Goal: Task Accomplishment & Management: Manage account settings

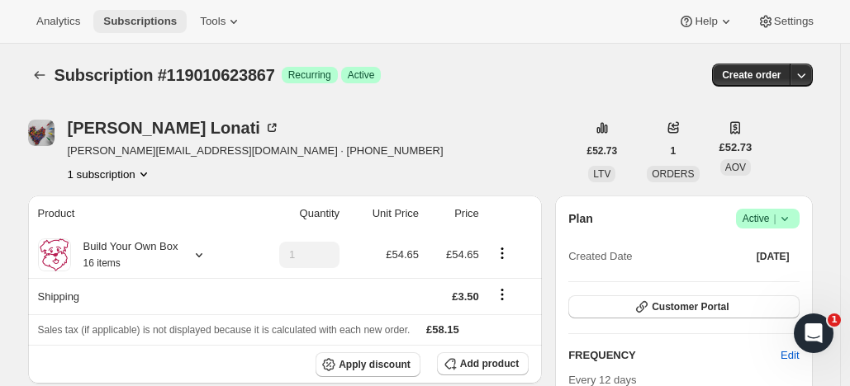
click at [144, 18] on span "Subscriptions" at bounding box center [139, 21] width 73 height 13
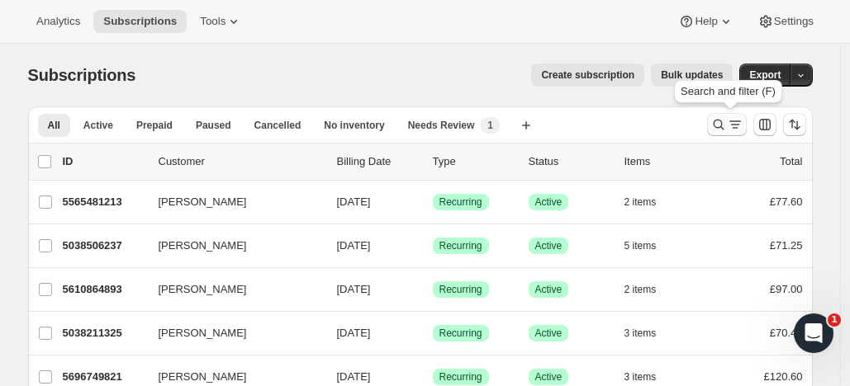
click at [721, 119] on icon "Search and filter results" at bounding box center [718, 124] width 17 height 17
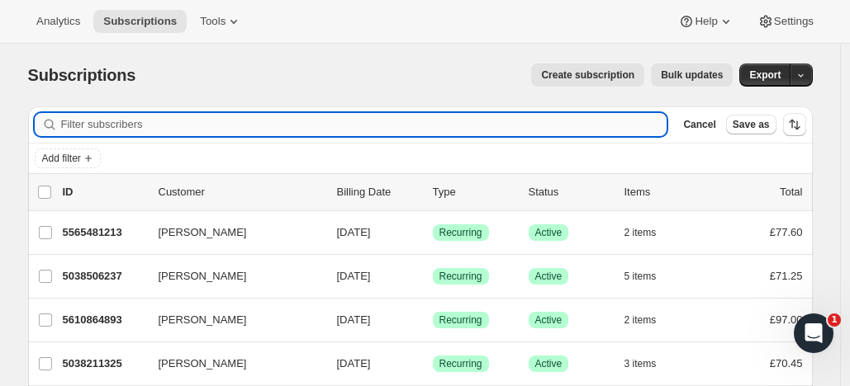
click at [353, 121] on input "Filter subscribers" at bounding box center [364, 124] width 606 height 23
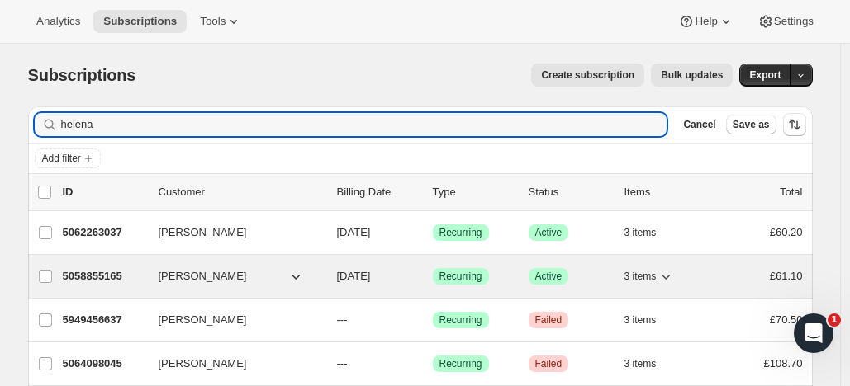
type input "helena"
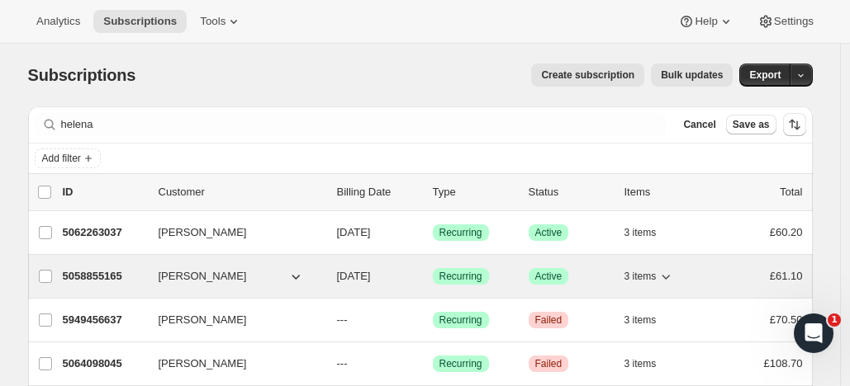
click at [101, 272] on p "5058855165" at bounding box center [104, 276] width 83 height 17
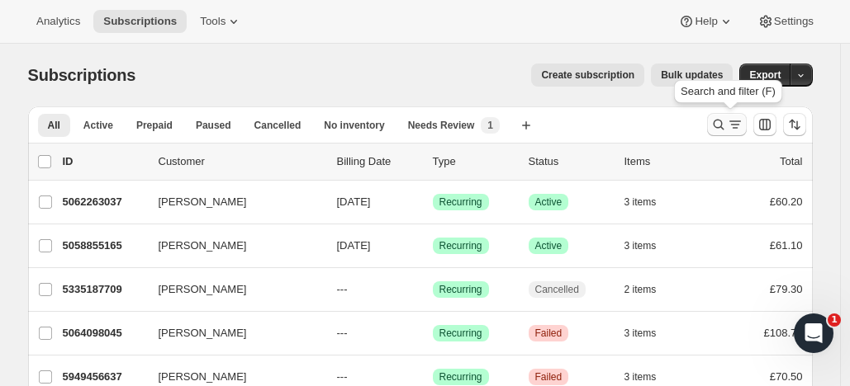
click at [723, 120] on icon "Search and filter results" at bounding box center [718, 124] width 17 height 17
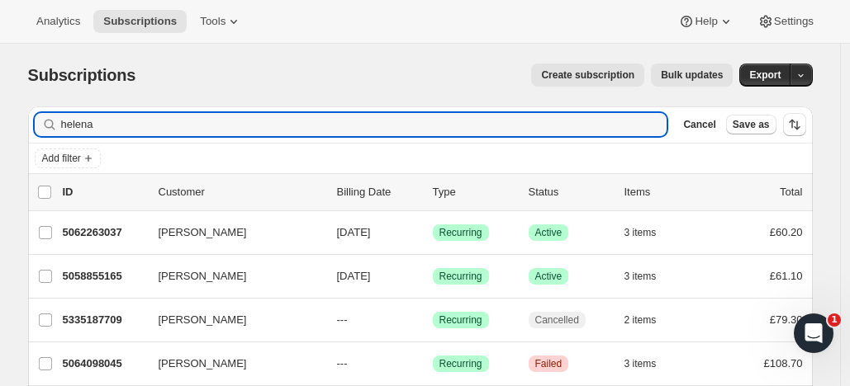
drag, startPoint x: 106, startPoint y: 129, endPoint x: 61, endPoint y: 130, distance: 44.6
click at [61, 130] on div "helena Clear" at bounding box center [351, 124] width 632 height 23
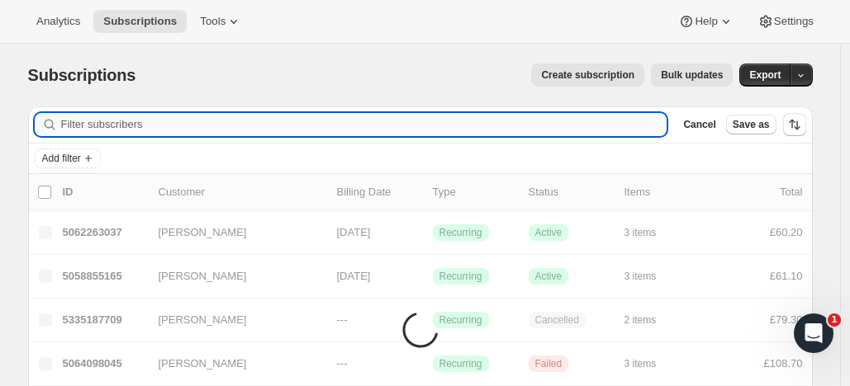
click at [113, 126] on input "Filter subscribers" at bounding box center [364, 124] width 606 height 23
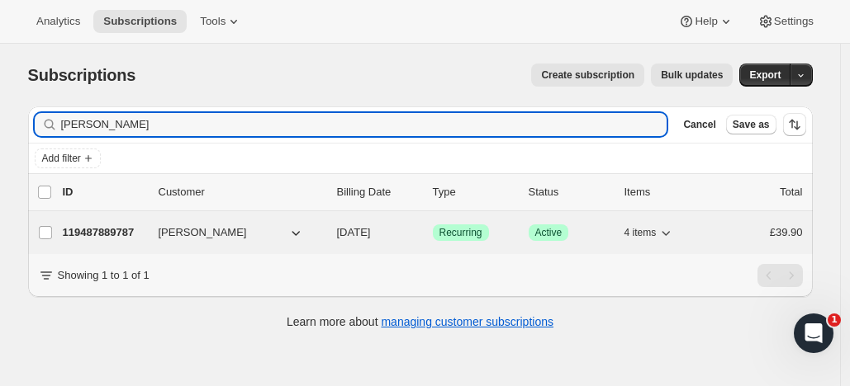
type input "[PERSON_NAME]"
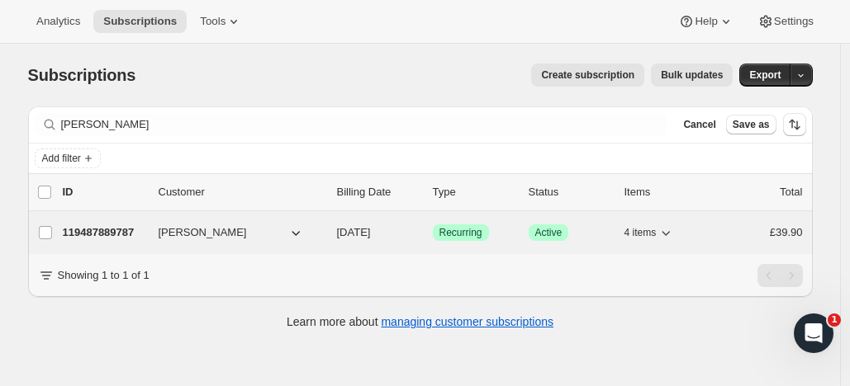
click at [117, 230] on p "119487889787" at bounding box center [104, 233] width 83 height 17
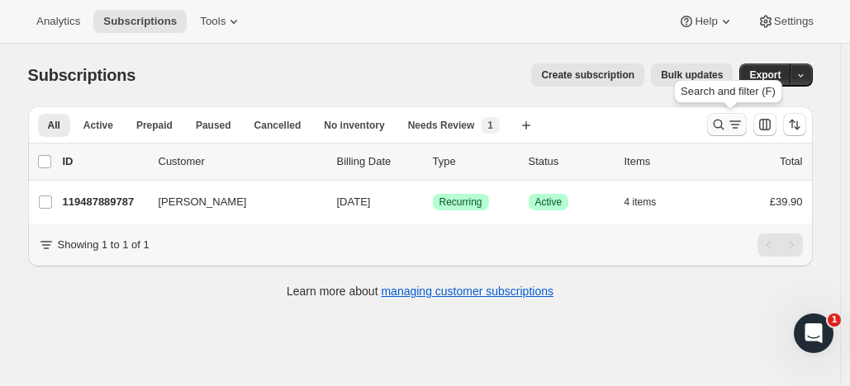
click at [718, 120] on icon "Search and filter results" at bounding box center [718, 124] width 17 height 17
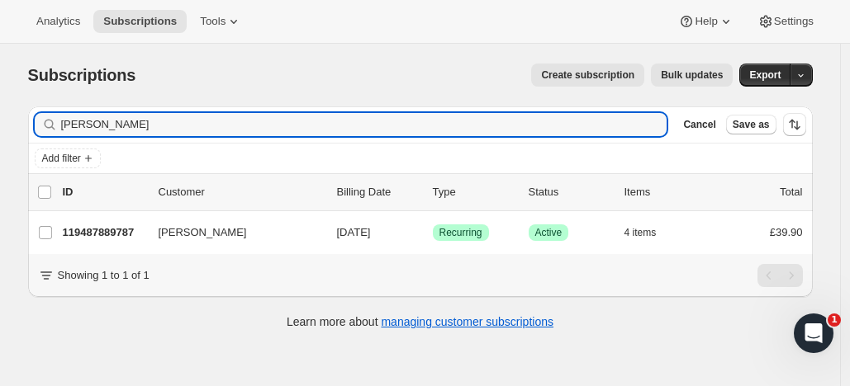
drag, startPoint x: 120, startPoint y: 120, endPoint x: 46, endPoint y: 121, distance: 73.5
click at [45, 117] on div "[PERSON_NAME] Clear" at bounding box center [351, 124] width 632 height 23
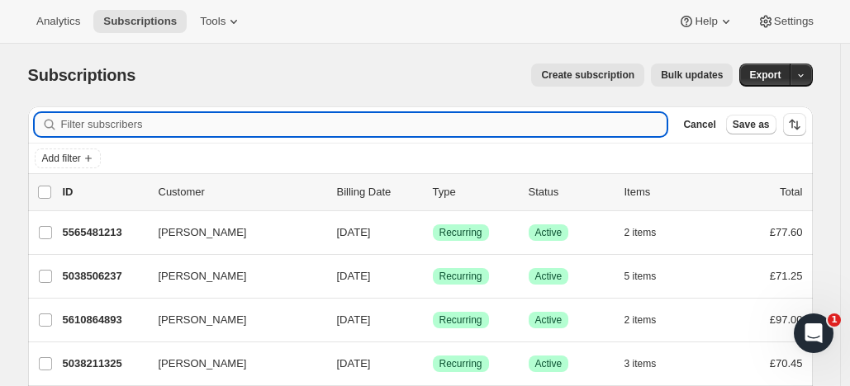
click at [148, 121] on input "Filter subscribers" at bounding box center [364, 124] width 606 height 23
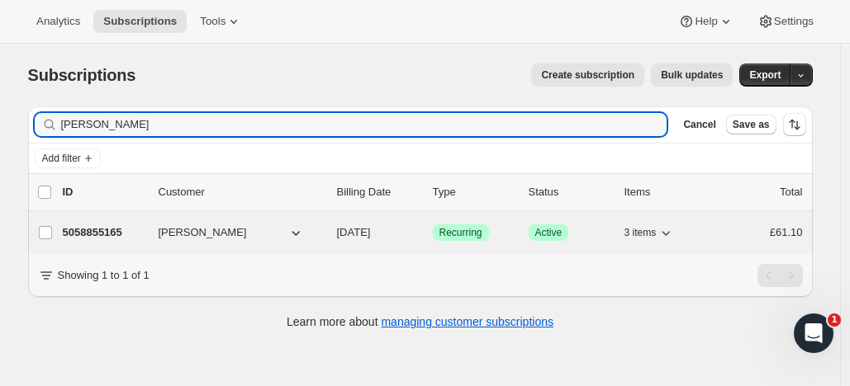
type input "[PERSON_NAME]"
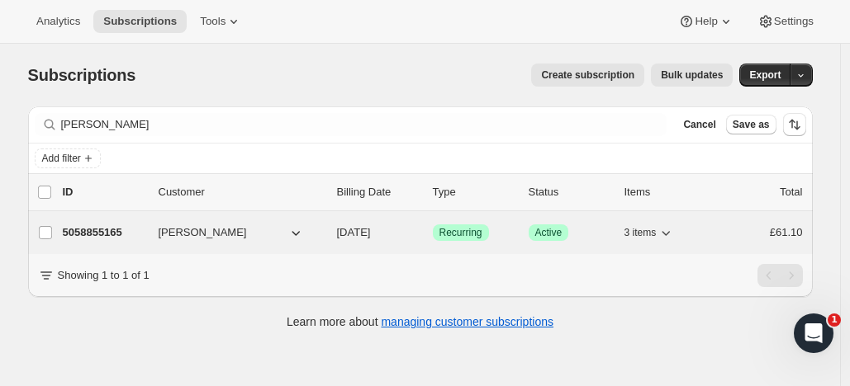
click at [120, 226] on p "5058855165" at bounding box center [104, 233] width 83 height 17
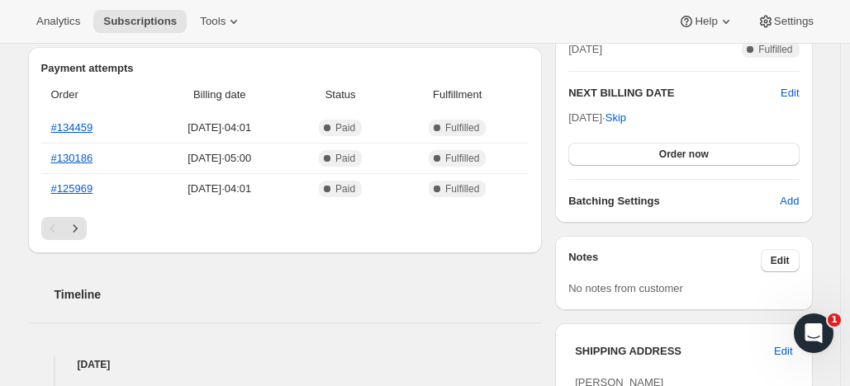
scroll to position [400, 0]
click at [790, 92] on span "Edit" at bounding box center [789, 92] width 18 height 17
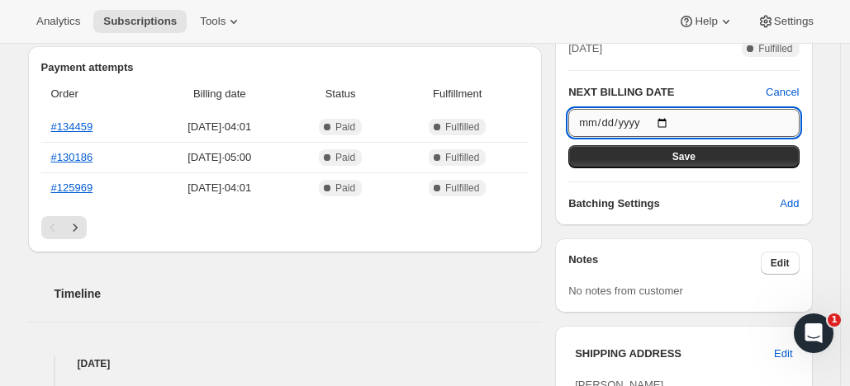
click at [671, 122] on input "[DATE]" at bounding box center [683, 123] width 230 height 28
type input "[DATE]"
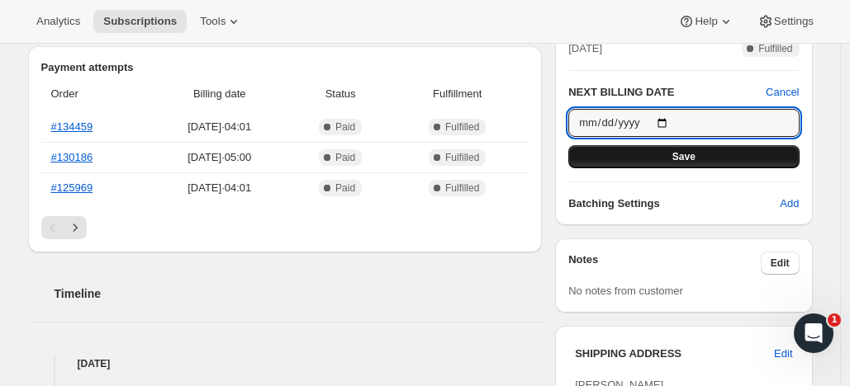
click at [693, 152] on span "Save" at bounding box center [683, 156] width 23 height 13
